Goal: Task Accomplishment & Management: Manage account settings

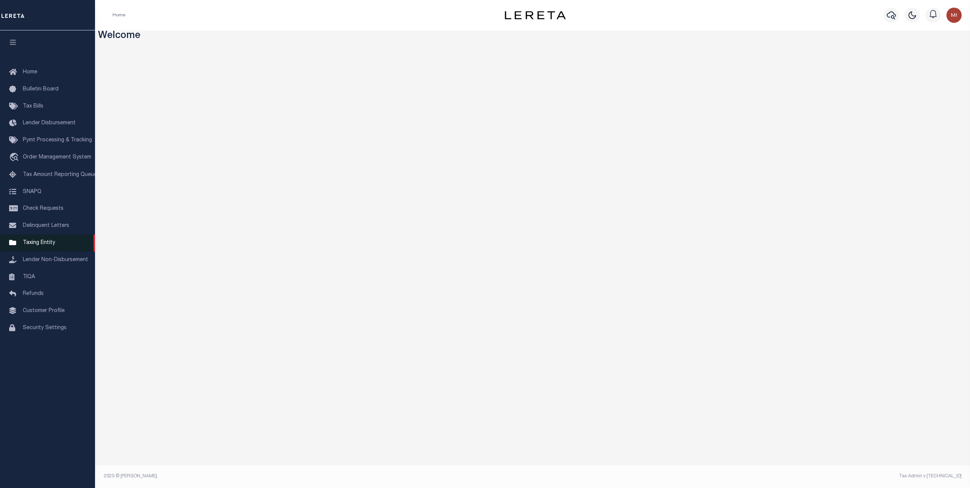
click at [44, 245] on span "Taxing Entity" at bounding box center [39, 242] width 32 height 5
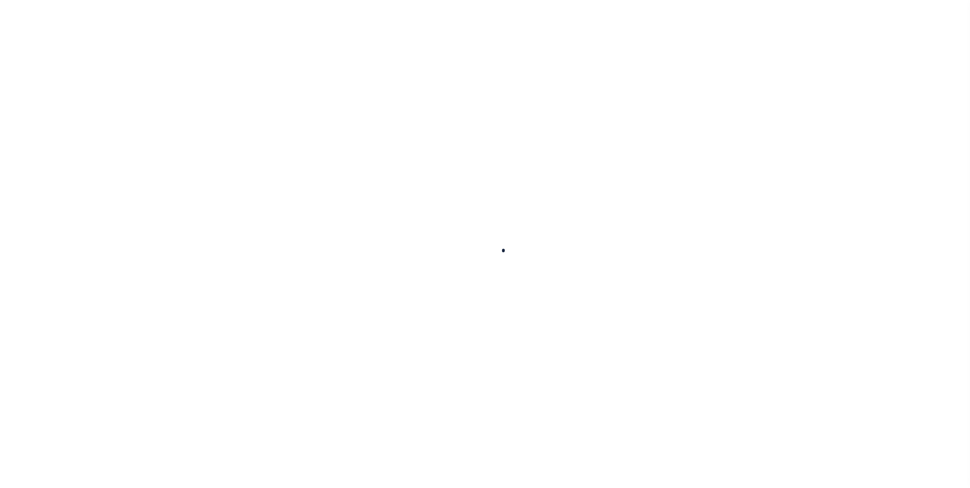
select select
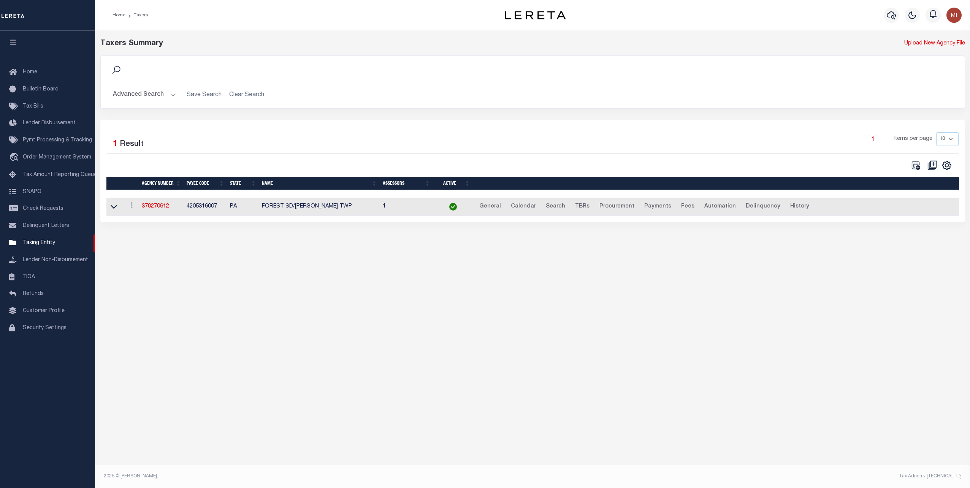
click at [155, 93] on button "Advanced Search" at bounding box center [144, 94] width 63 height 15
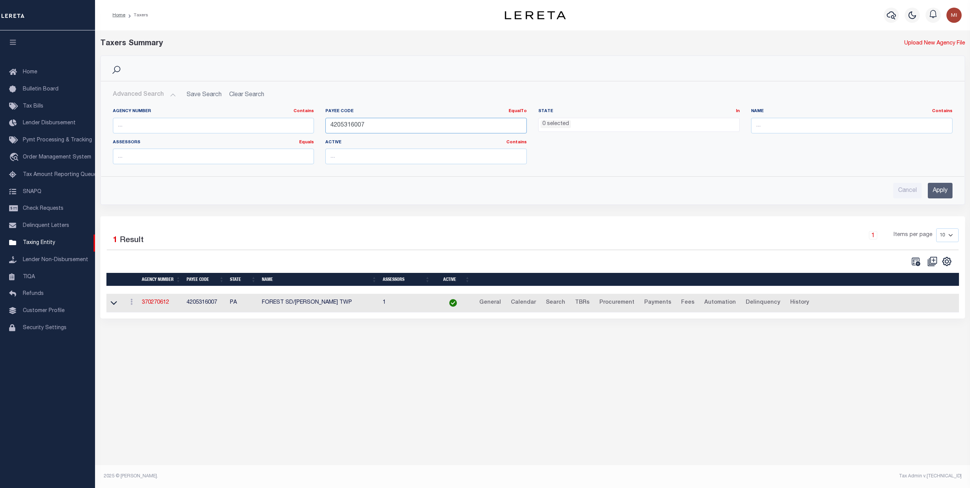
drag, startPoint x: 393, startPoint y: 122, endPoint x: 297, endPoint y: 125, distance: 95.5
click at [297, 125] on div "Agency Number Contains Contains Is Payee Code EqualTo Equals Is Not Equal To Is…" at bounding box center [532, 139] width 851 height 62
paste input "109721000"
type input "109721000"
click at [930, 183] on input "Apply" at bounding box center [940, 191] width 25 height 16
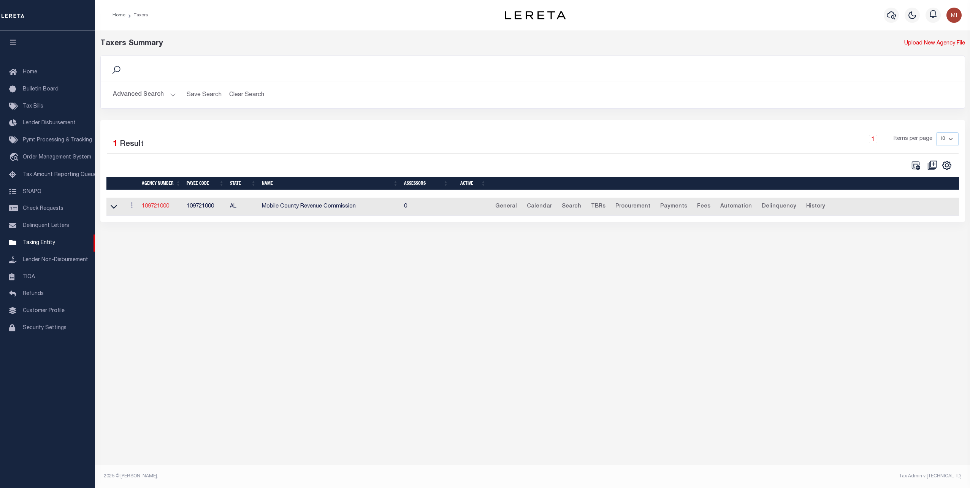
click at [160, 206] on link "109721000" at bounding box center [155, 206] width 27 height 5
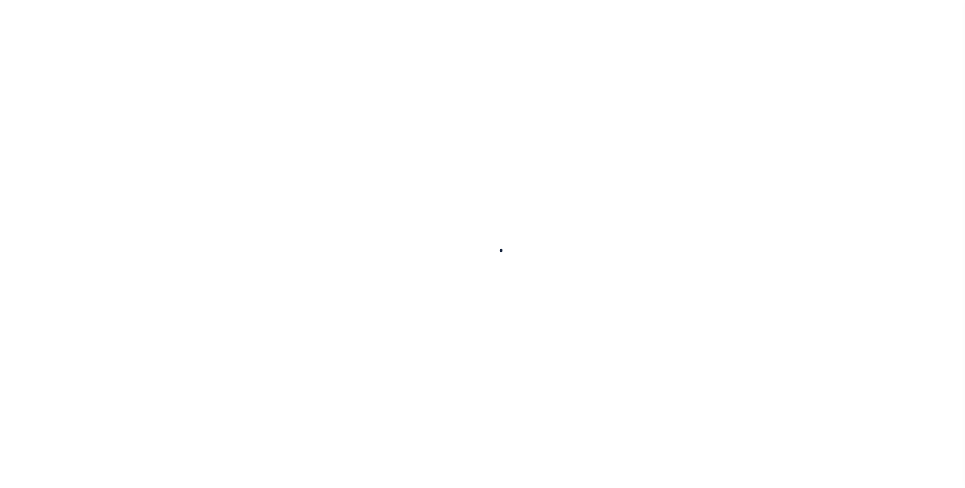
select select
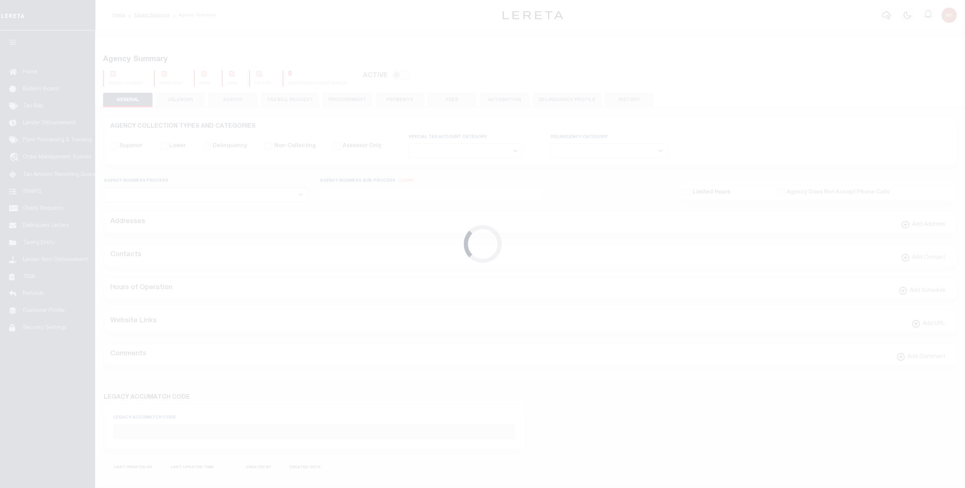
checkbox input "false"
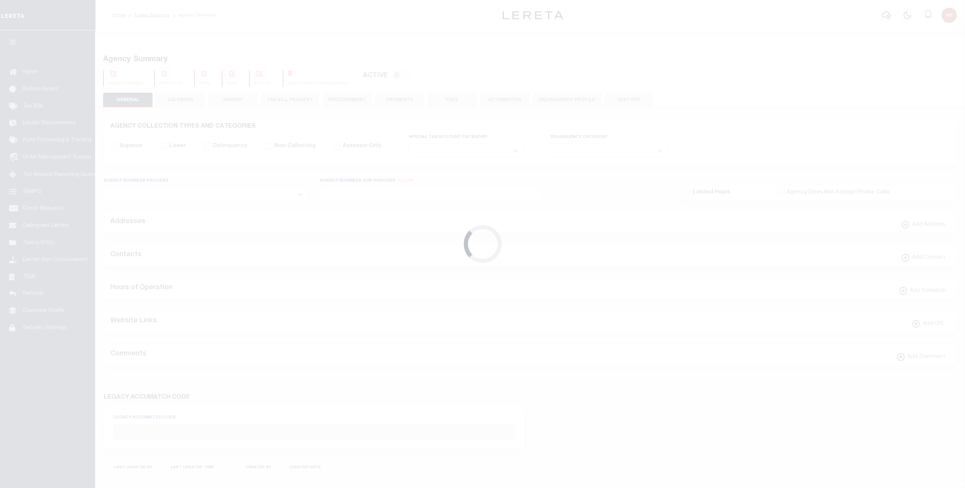
checkbox input "false"
type input "109721000"
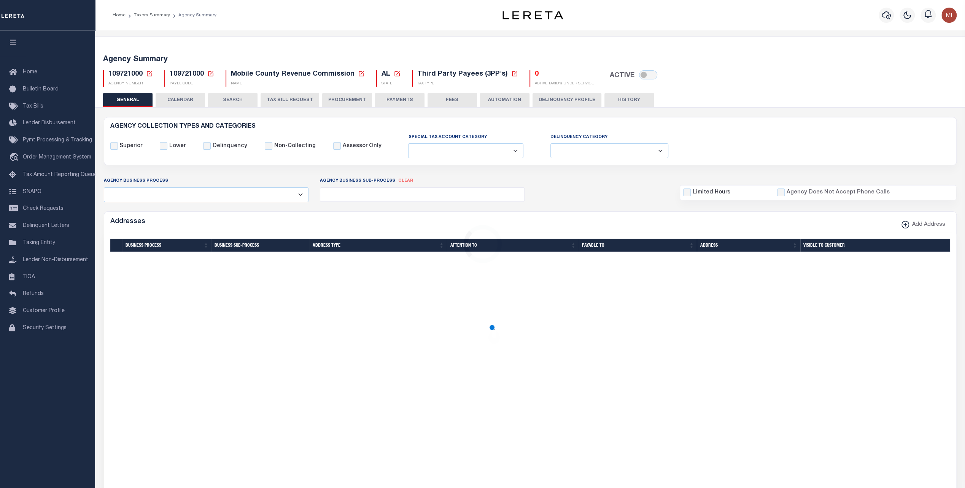
type input "0"
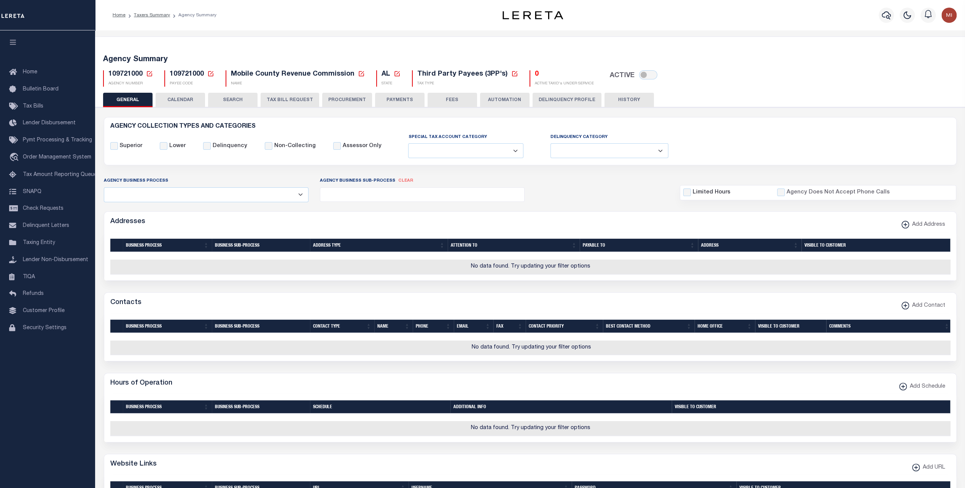
click at [557, 98] on button "Delinquency Profile" at bounding box center [566, 100] width 69 height 14
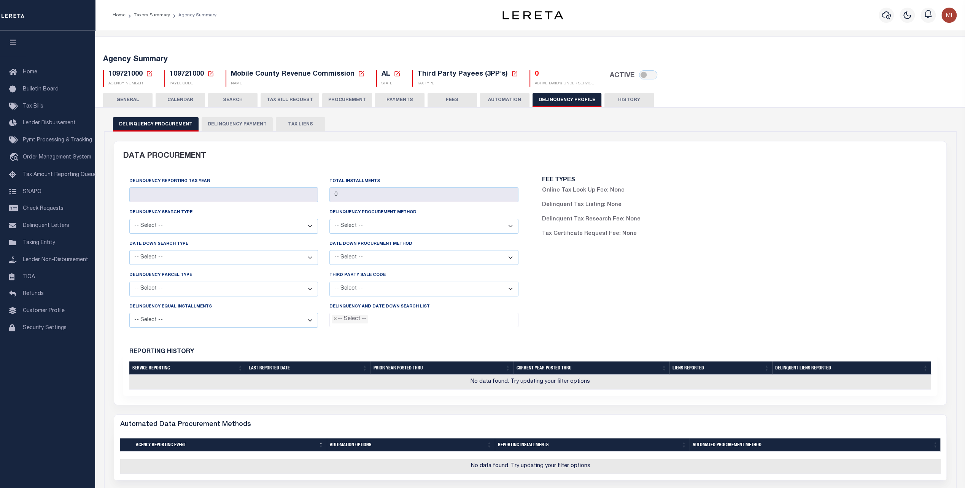
click at [151, 126] on button "Delinquency Procurement" at bounding box center [156, 124] width 86 height 14
drag, startPoint x: 221, startPoint y: 124, endPoint x: 292, endPoint y: 134, distance: 71.5
click at [222, 124] on button "Delinquency Payment" at bounding box center [237, 124] width 71 height 14
